Goal: Transaction & Acquisition: Download file/media

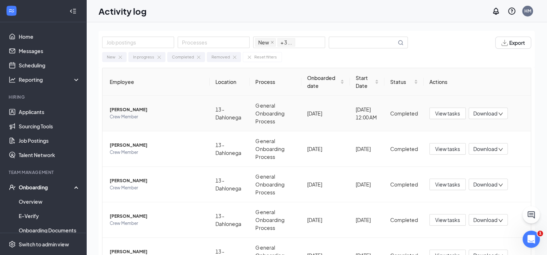
click at [481, 115] on span "Download" at bounding box center [485, 114] width 24 height 8
click at [453, 148] on div "Download files" at bounding box center [460, 147] width 78 height 9
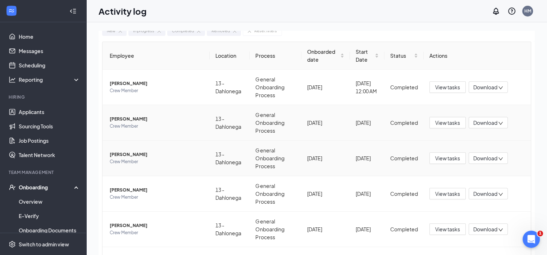
scroll to position [72, 0]
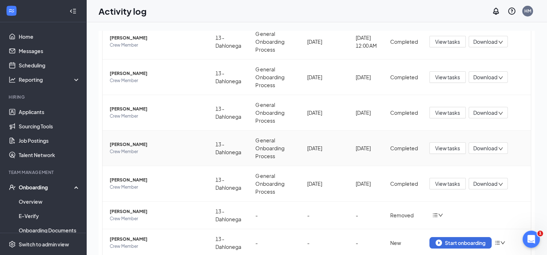
click at [479, 148] on span "Download" at bounding box center [485, 149] width 24 height 8
click at [464, 169] on div "Download summary" at bounding box center [460, 166] width 78 height 9
click at [479, 76] on span "Download" at bounding box center [485, 78] width 24 height 8
click at [467, 94] on div "Download summary" at bounding box center [460, 95] width 78 height 9
click at [484, 79] on span "Download" at bounding box center [485, 78] width 24 height 8
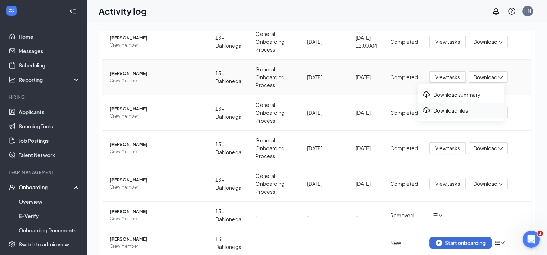
click at [465, 110] on div "Download files" at bounding box center [460, 110] width 78 height 9
click at [94, 124] on div "Job postings Processes New In progress Completed Removed + 3 ... Export New In …" at bounding box center [316, 155] width 460 height 266
click at [479, 113] on span "Download" at bounding box center [485, 113] width 24 height 8
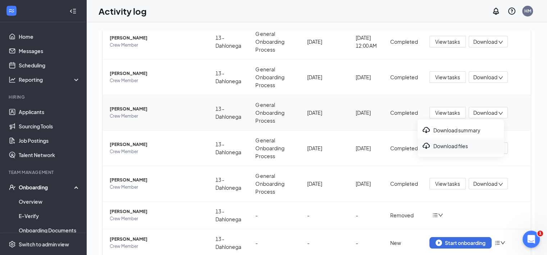
click at [462, 148] on div "Download files" at bounding box center [460, 146] width 78 height 9
click at [474, 151] on span "Download" at bounding box center [485, 149] width 24 height 8
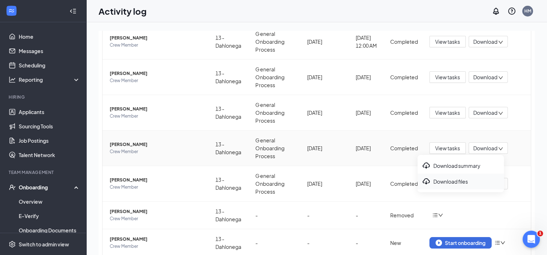
click at [466, 178] on div "Download files" at bounding box center [460, 181] width 78 height 9
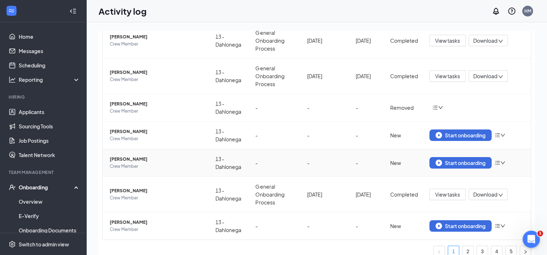
scroll to position [144, 0]
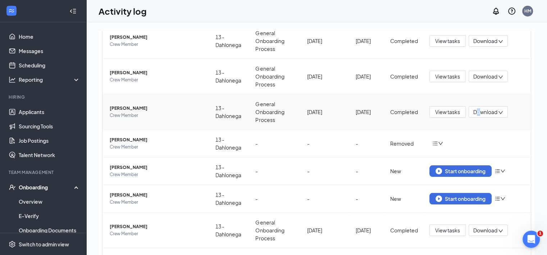
click at [474, 110] on span "Download" at bounding box center [485, 113] width 24 height 8
click at [470, 147] on div "Download files" at bounding box center [460, 145] width 78 height 9
